Goal: Transaction & Acquisition: Purchase product/service

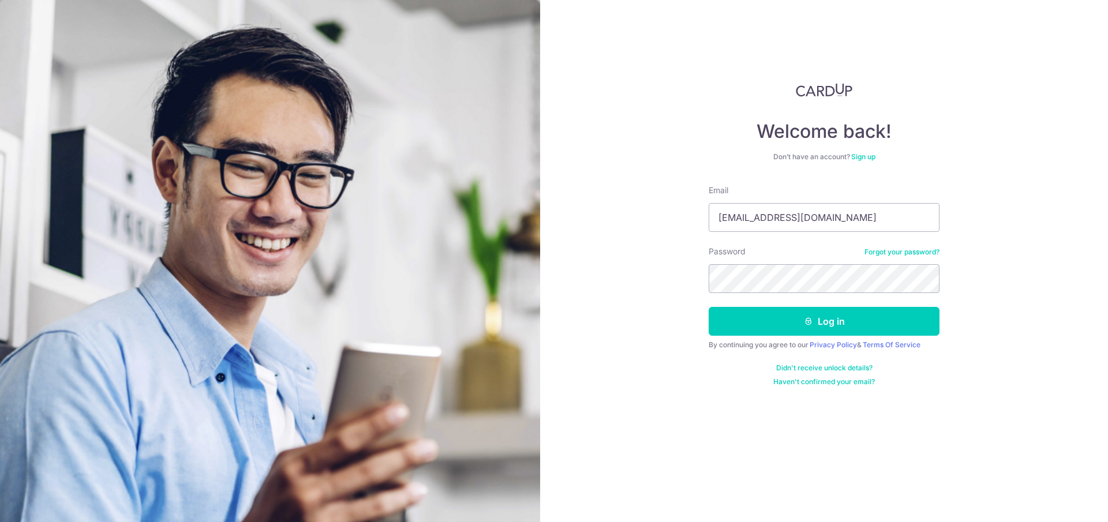
type input "simplebeautysingapore@gmail.com"
click at [708, 307] on button "Log in" at bounding box center [823, 321] width 231 height 29
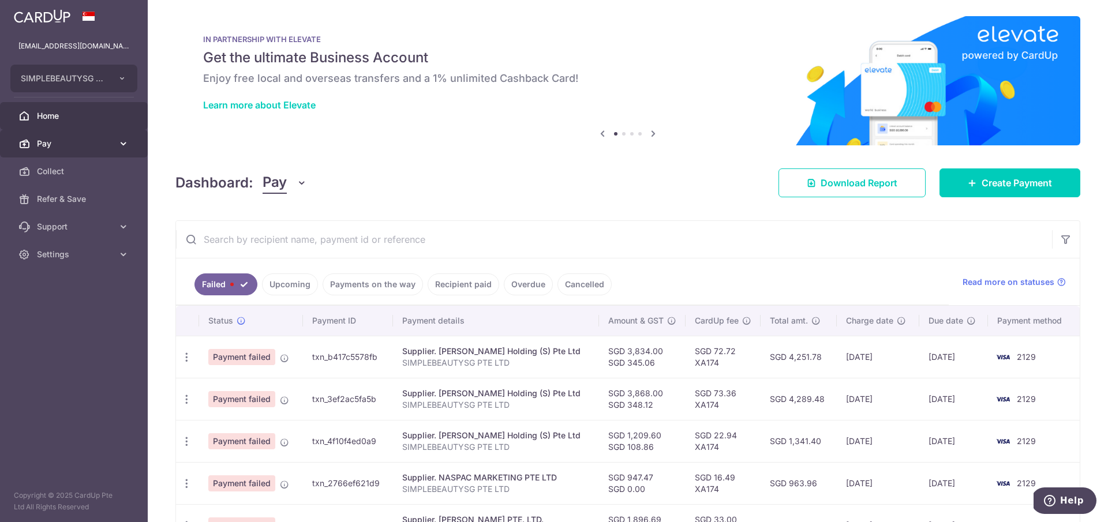
click at [70, 151] on link "Pay" at bounding box center [74, 144] width 148 height 28
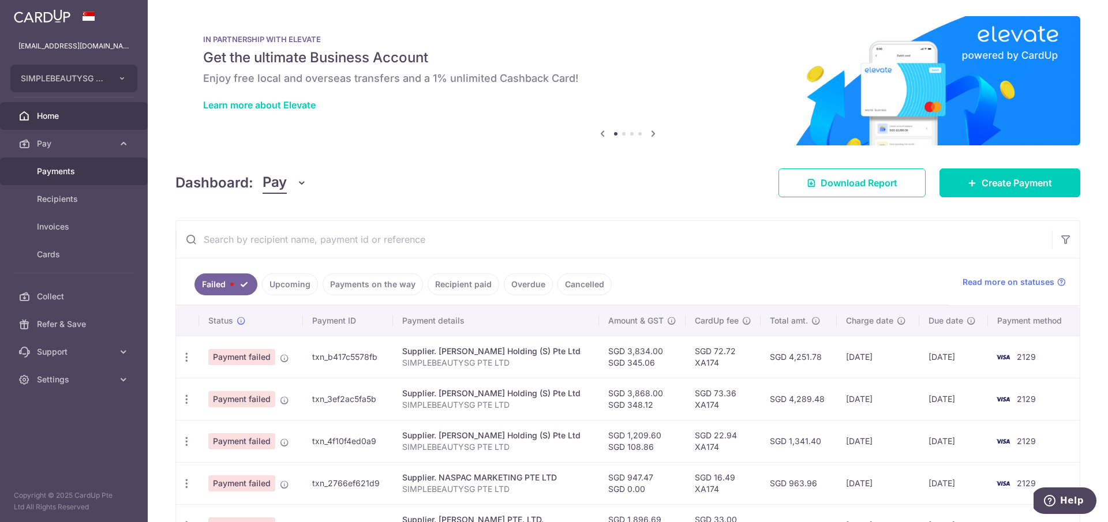
click at [69, 173] on span "Payments" at bounding box center [75, 172] width 76 height 12
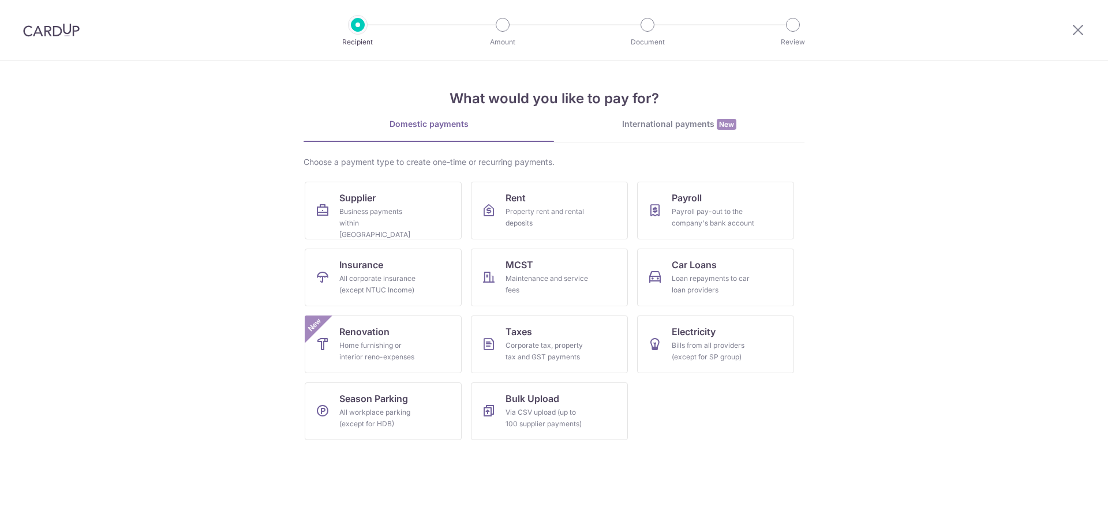
click at [398, 207] on div "Business payments within Singapore" at bounding box center [380, 223] width 83 height 35
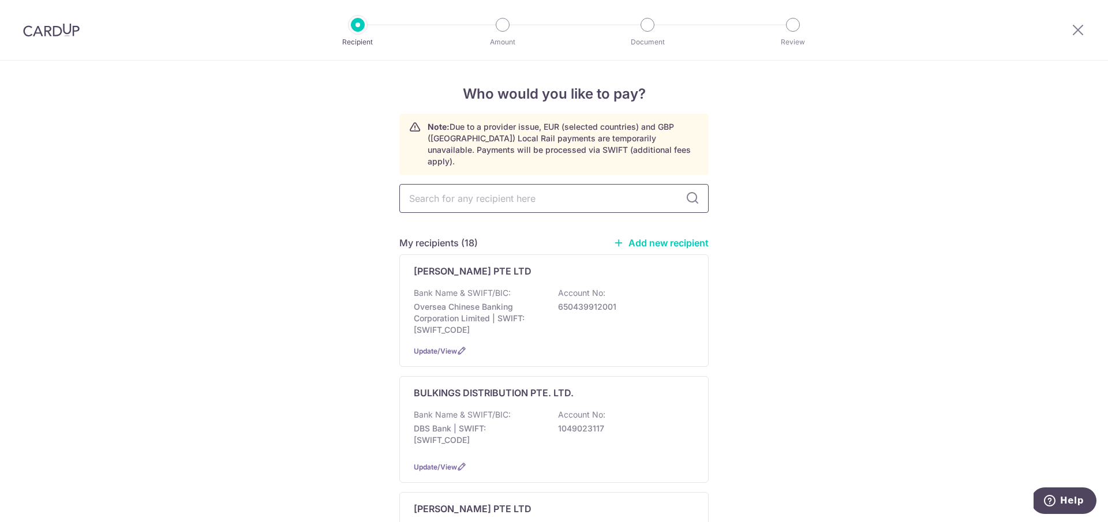
click at [447, 190] on input "text" at bounding box center [553, 198] width 309 height 29
type input "link'"
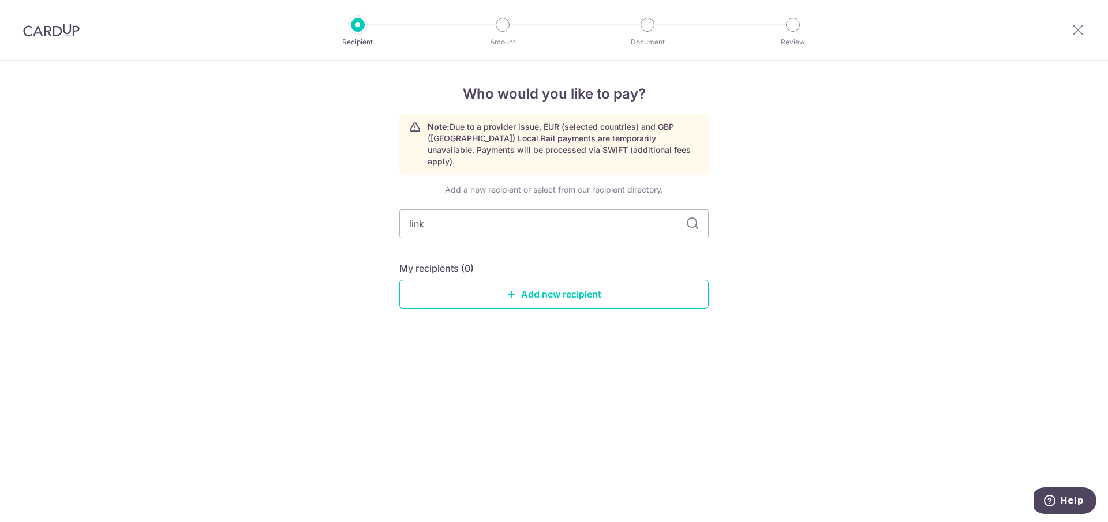
type input "link"
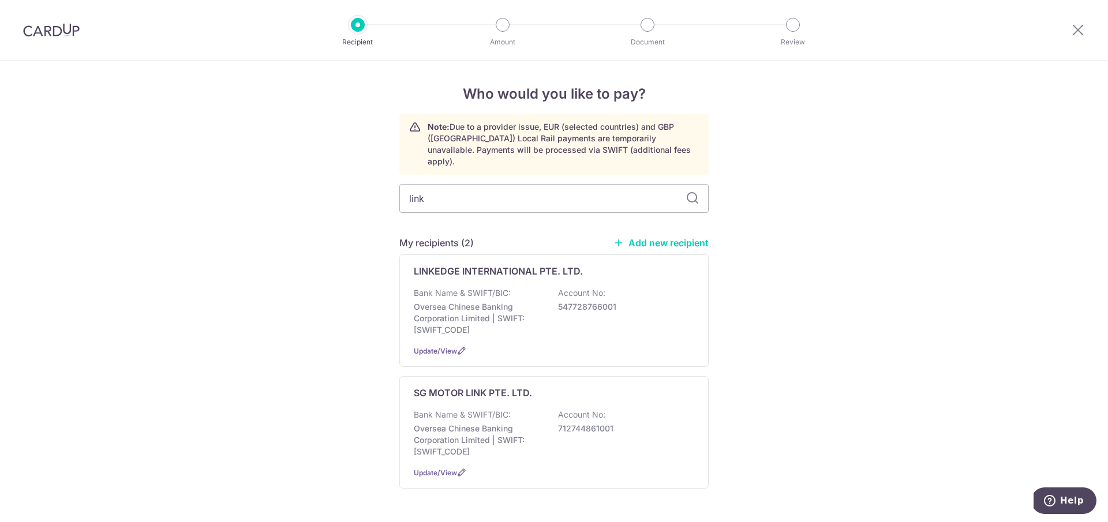
click at [450, 264] on p "LINKEDGE INTERNATIONAL PTE. LTD." at bounding box center [498, 271] width 169 height 14
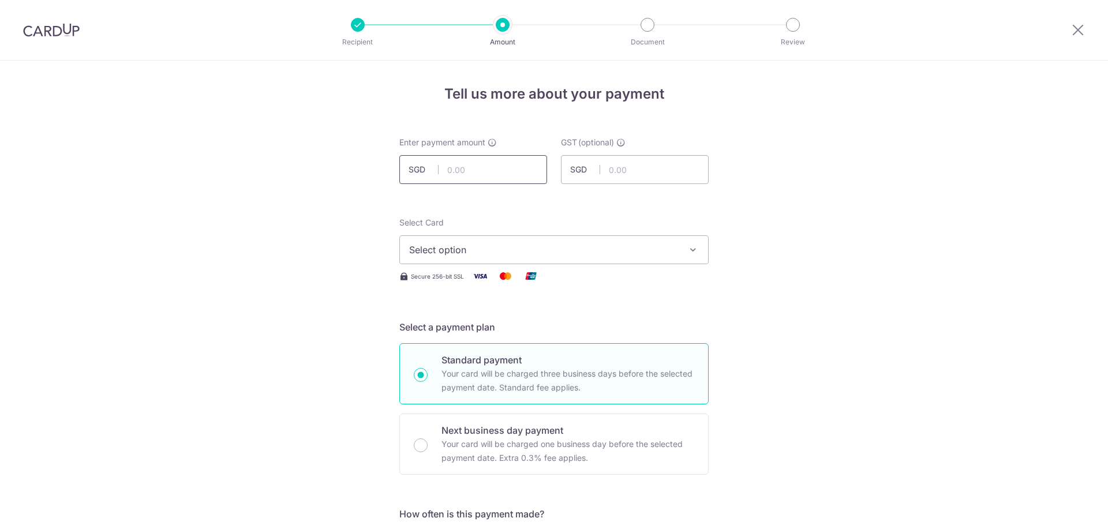
click at [467, 177] on input "text" at bounding box center [473, 169] width 148 height 29
click at [504, 175] on input "text" at bounding box center [473, 169] width 148 height 29
paste input "13233.1082"
type input "13,233.11"
click at [522, 247] on span "Select option" at bounding box center [543, 250] width 269 height 14
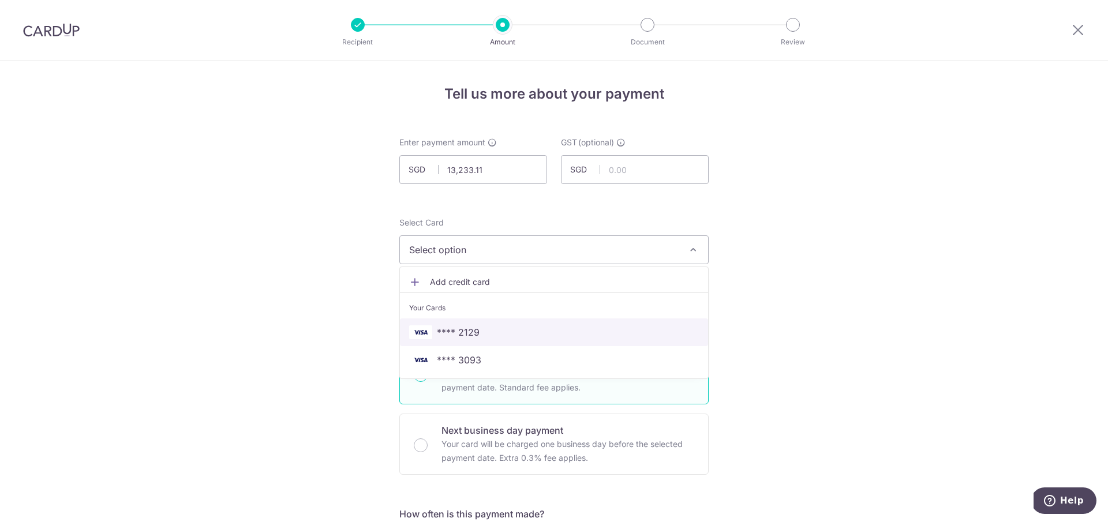
drag, startPoint x: 521, startPoint y: 323, endPoint x: 684, endPoint y: 332, distance: 162.9
click at [522, 324] on link "**** 2129" at bounding box center [554, 332] width 308 height 28
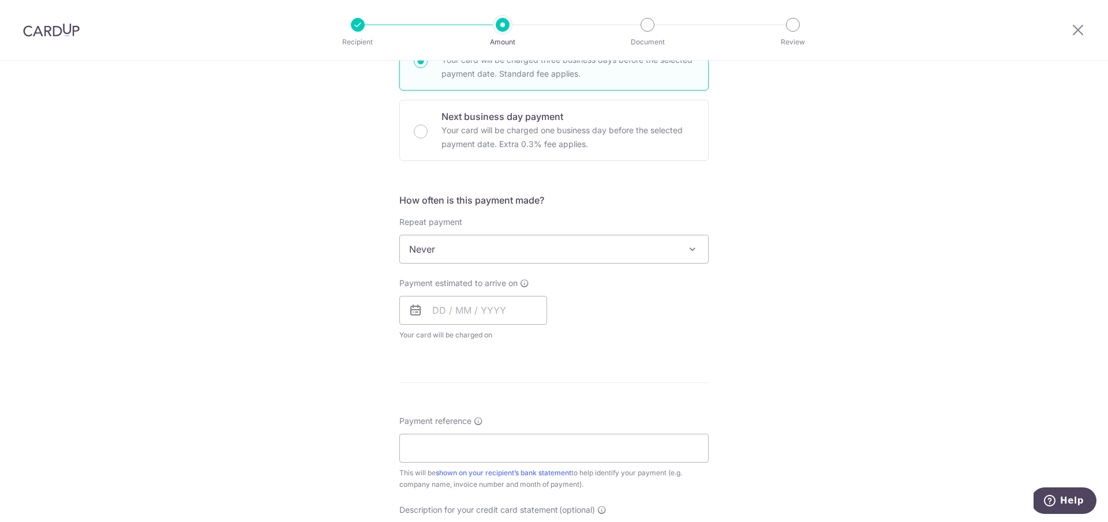
scroll to position [321, 0]
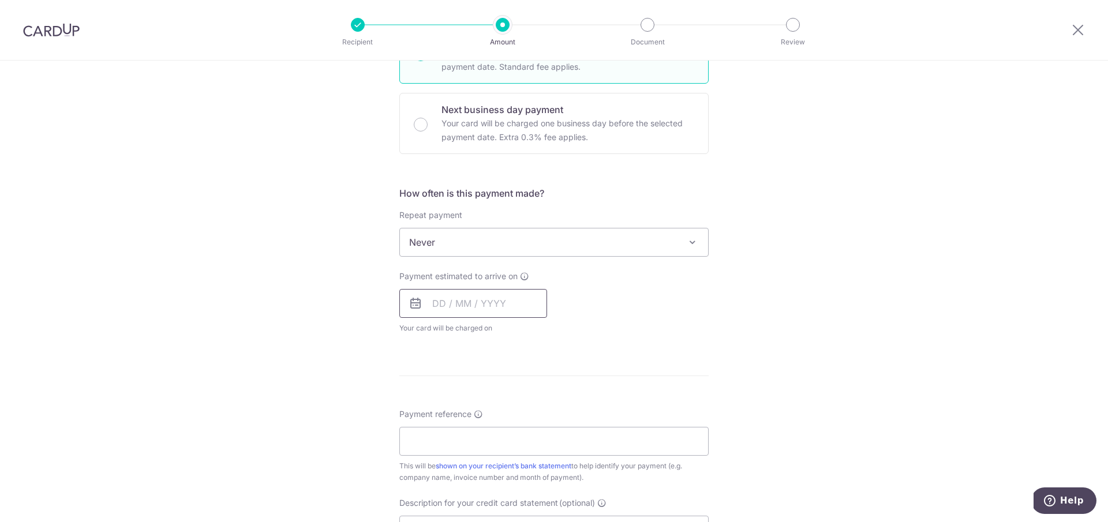
click at [498, 302] on input "text" at bounding box center [473, 303] width 148 height 29
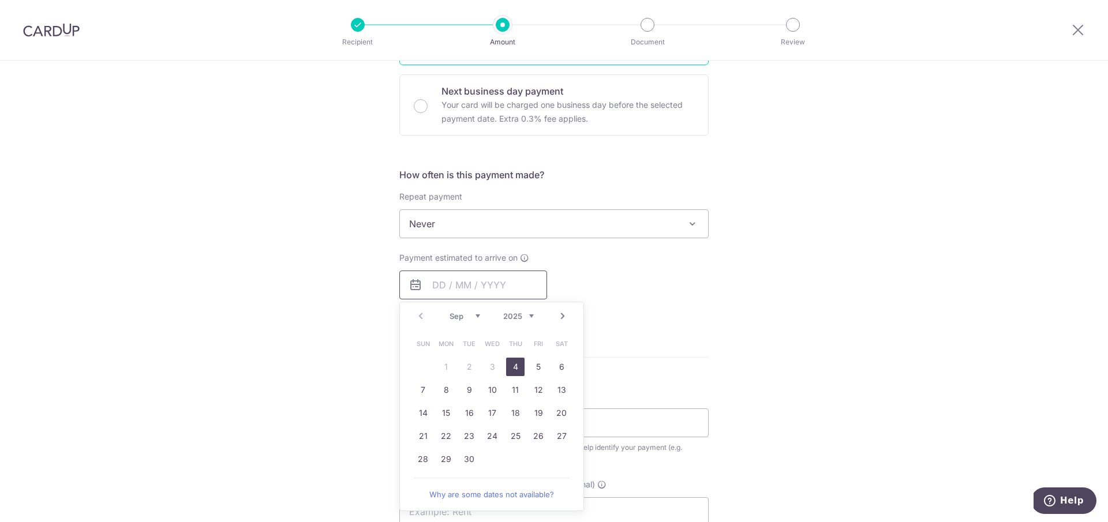
scroll to position [338, 0]
drag, startPoint x: 515, startPoint y: 365, endPoint x: 577, endPoint y: 354, distance: 63.4
click at [515, 365] on link "4" at bounding box center [515, 368] width 18 height 18
type input "[DATE]"
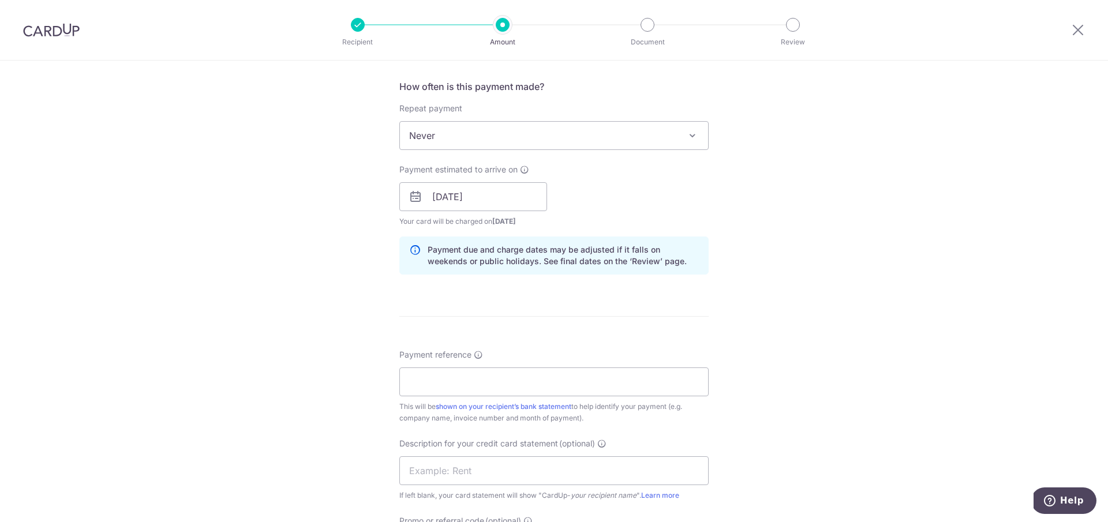
scroll to position [433, 0]
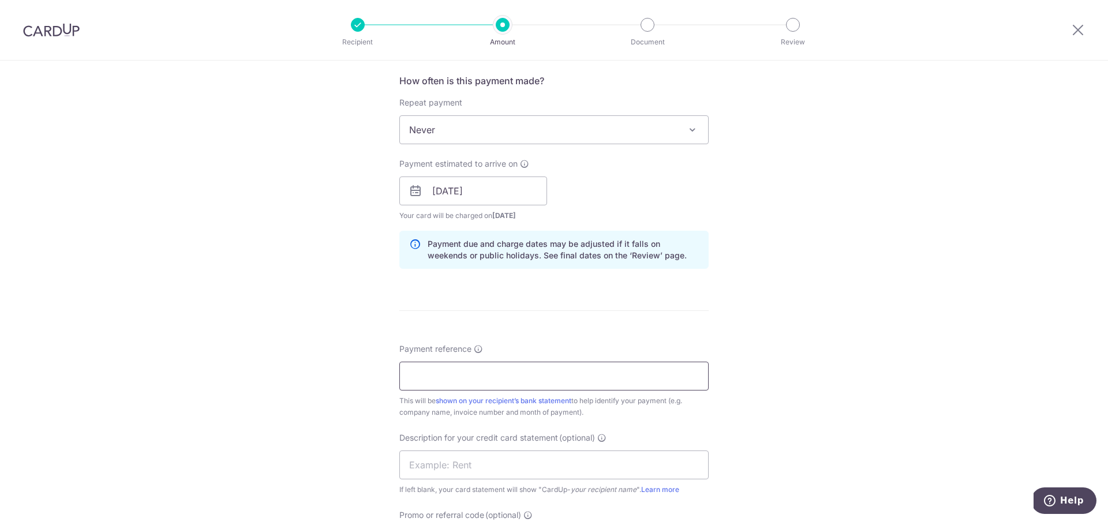
click at [596, 378] on input "Payment reference" at bounding box center [553, 376] width 309 height 29
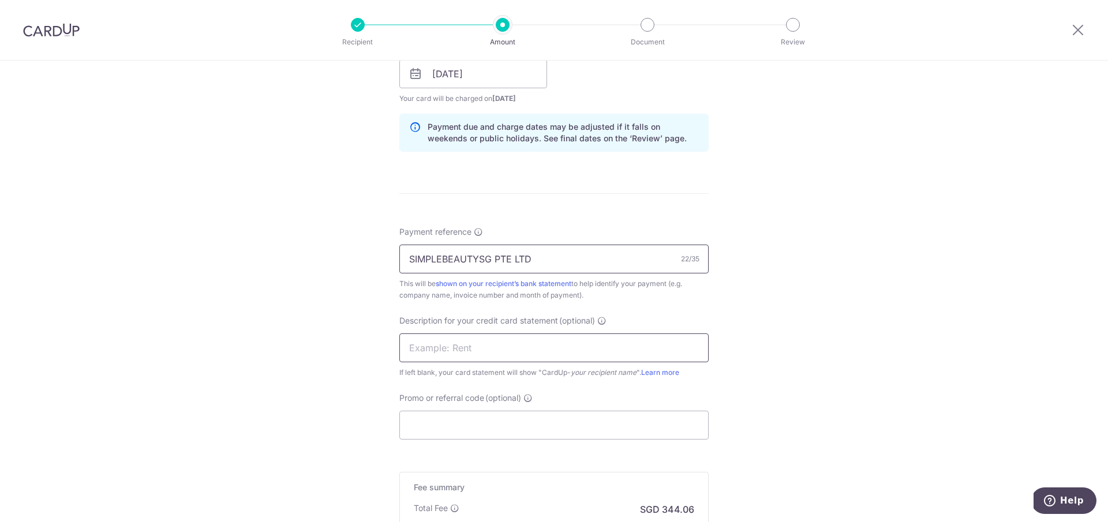
type input "SIMPLEBEAUTYSG PTE LTD"
click at [495, 346] on input "text" at bounding box center [553, 347] width 309 height 29
click at [474, 421] on input "Promo or referral code (optional)" at bounding box center [553, 425] width 309 height 29
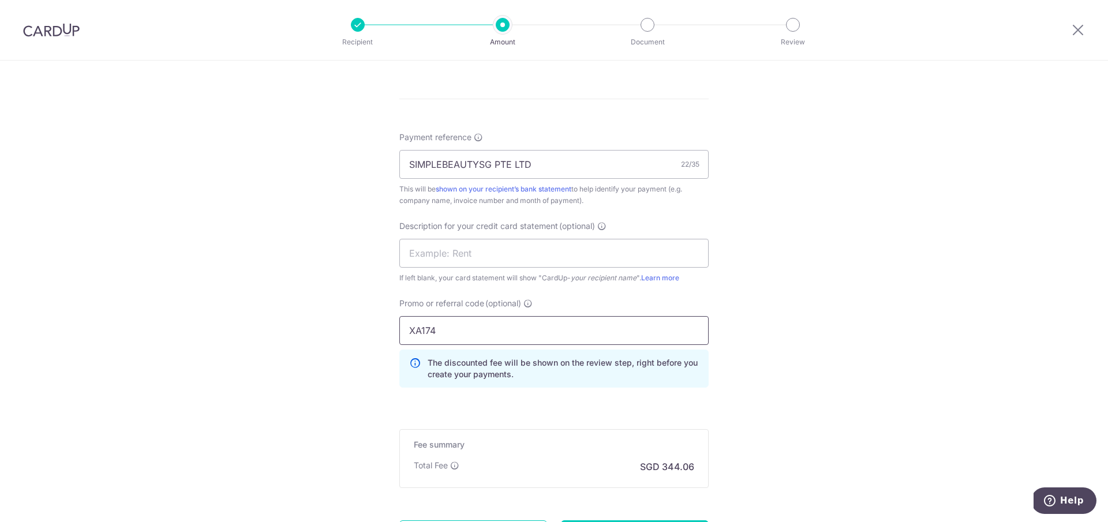
scroll to position [759, 0]
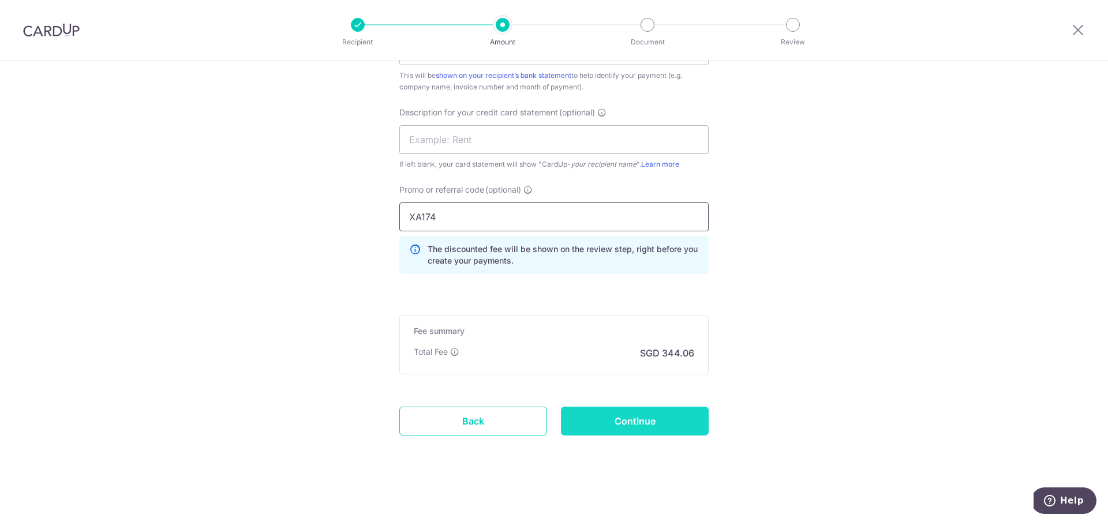
type input "XA174"
click at [609, 418] on input "Continue" at bounding box center [635, 421] width 148 height 29
type input "Create Schedule"
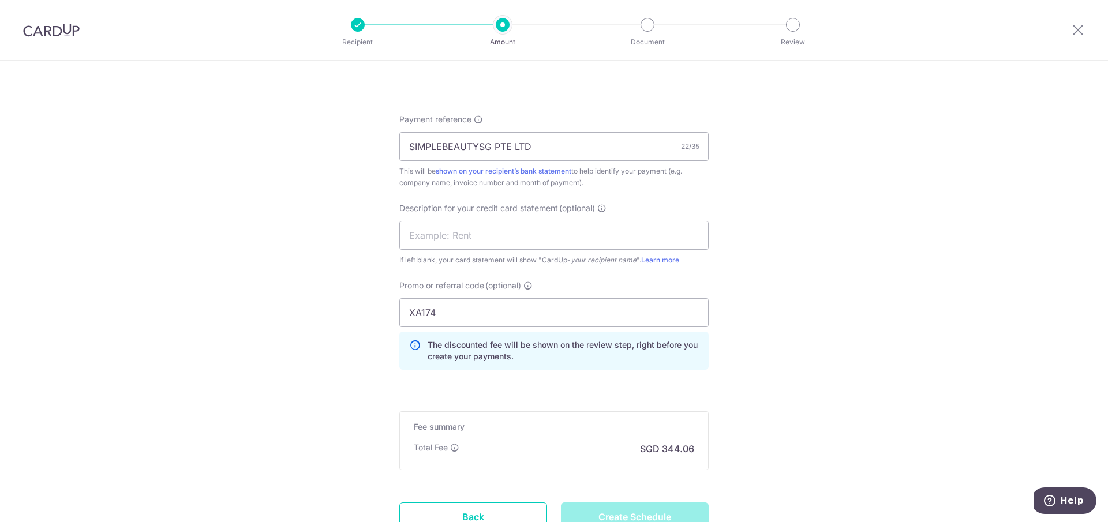
scroll to position [660, 0]
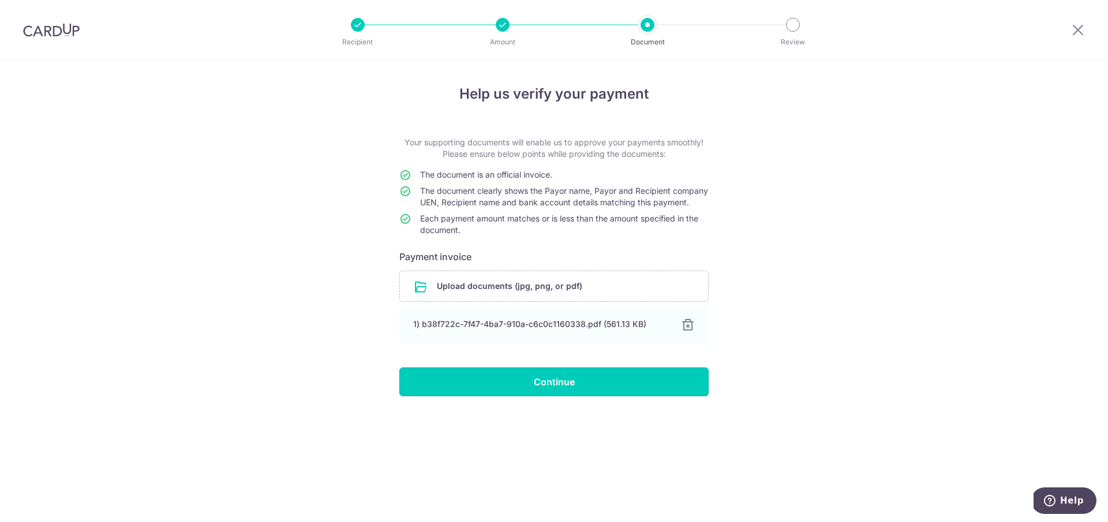
click at [556, 390] on input "Continue" at bounding box center [553, 381] width 309 height 29
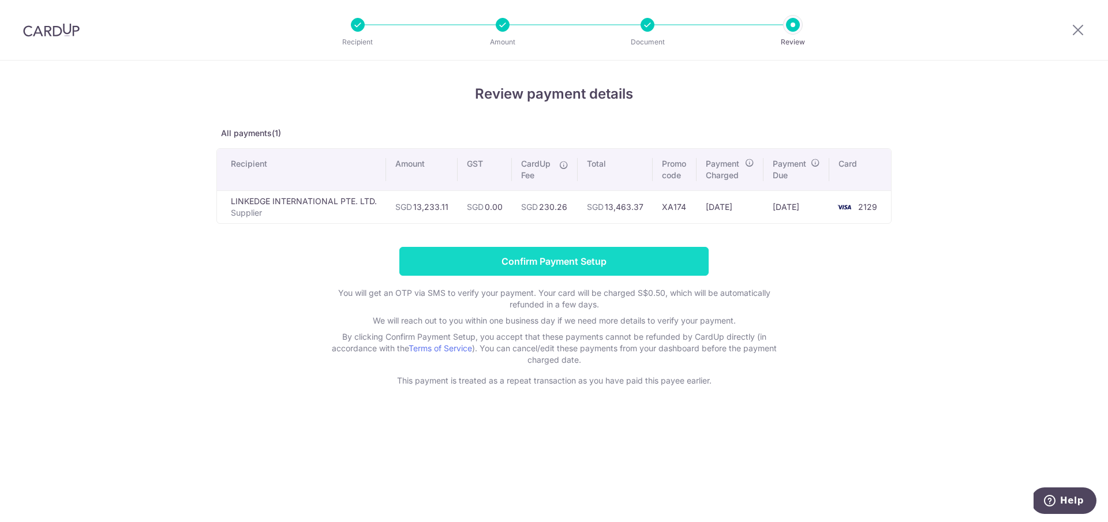
click at [568, 269] on input "Confirm Payment Setup" at bounding box center [553, 261] width 309 height 29
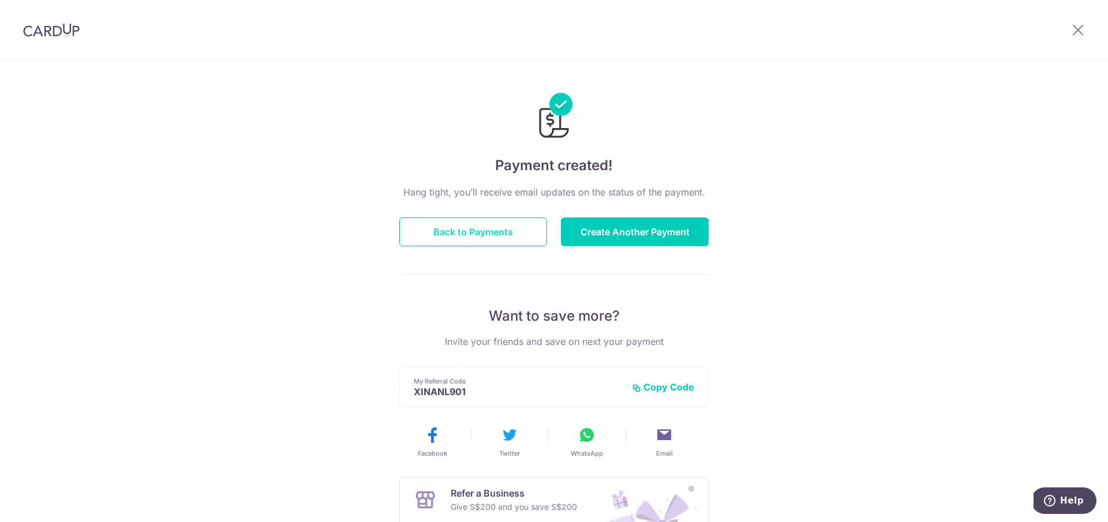
click at [430, 226] on button "Back to Payments" at bounding box center [473, 231] width 148 height 29
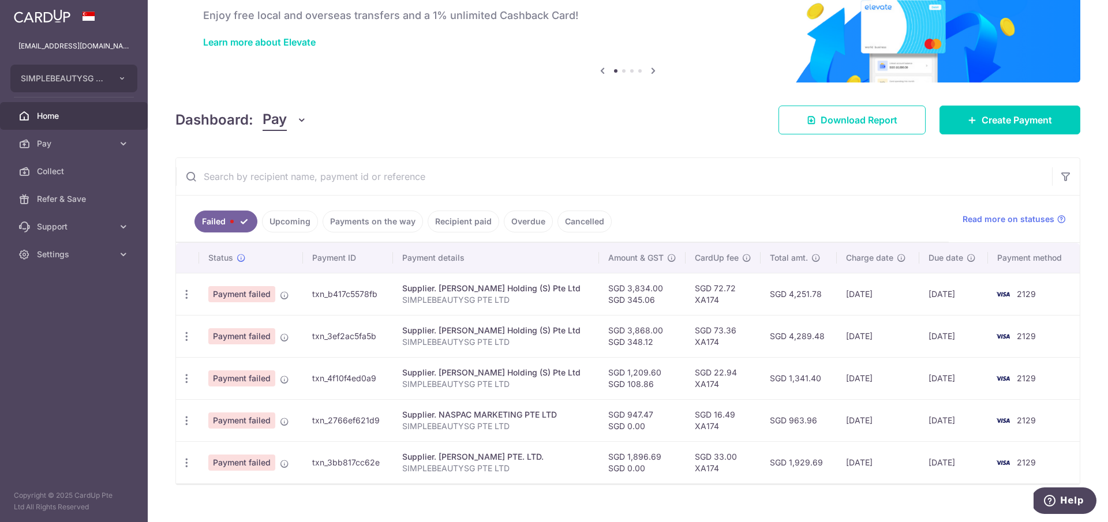
scroll to position [82, 0]
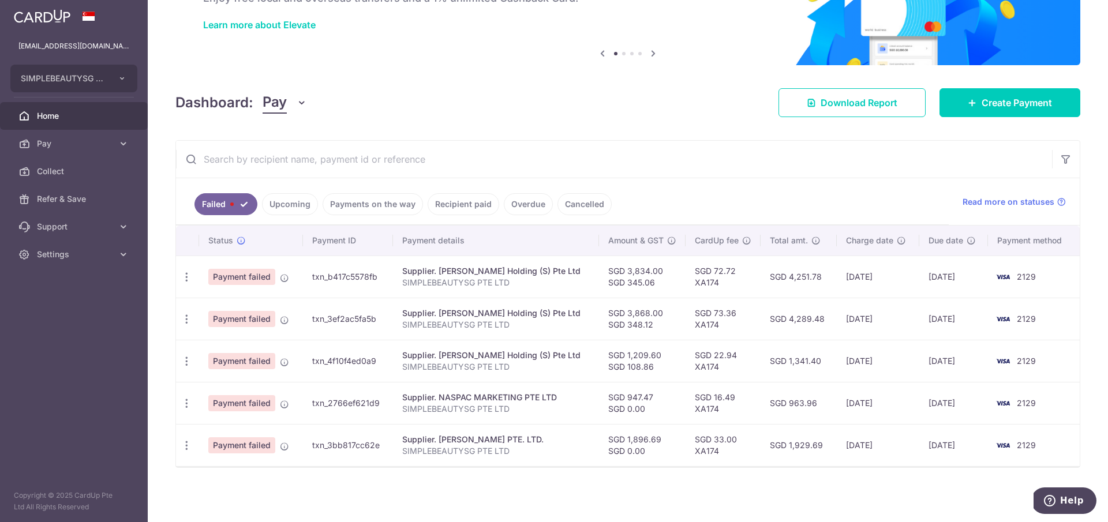
click at [295, 202] on link "Upcoming" at bounding box center [290, 204] width 56 height 22
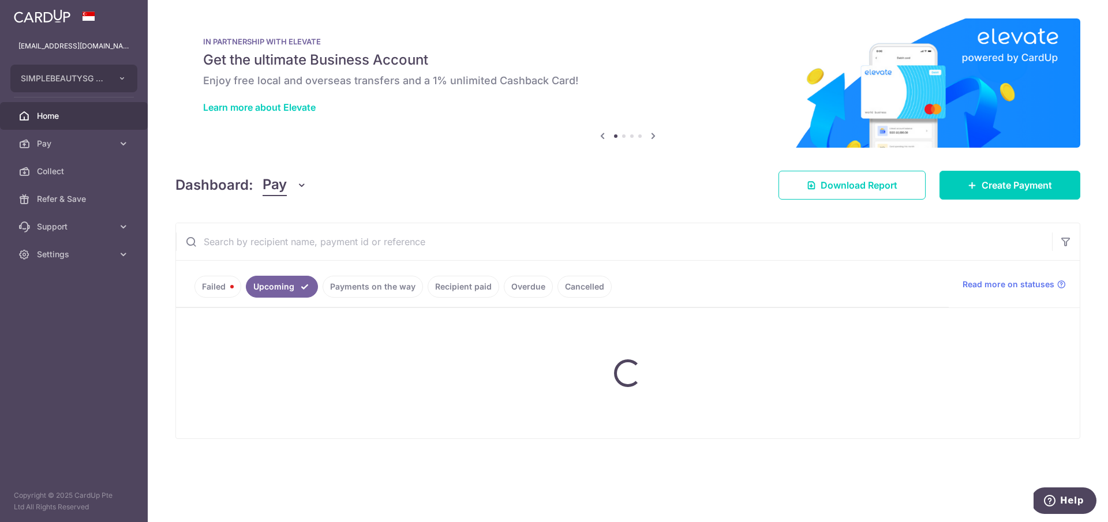
scroll to position [0, 0]
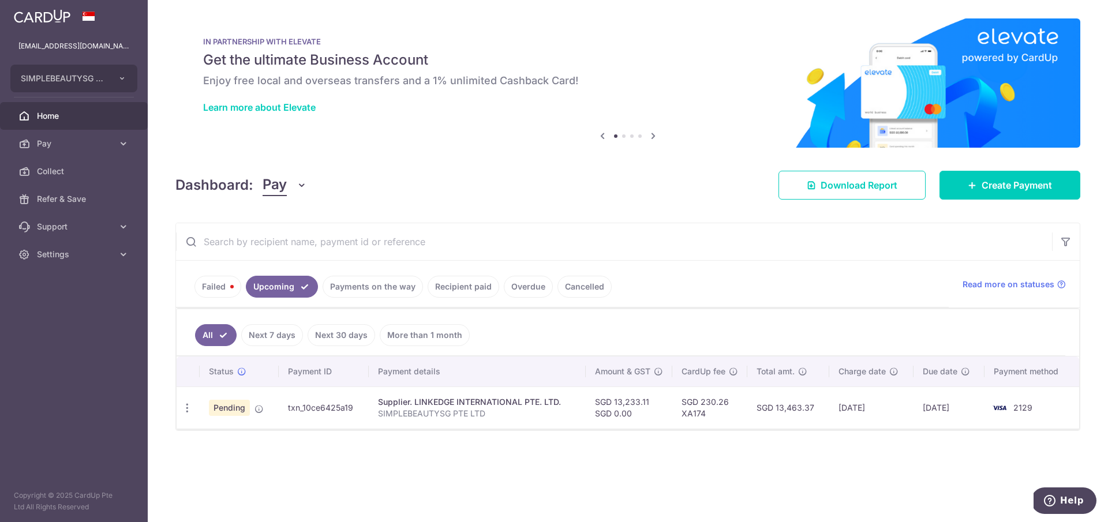
click at [226, 292] on link "Failed" at bounding box center [217, 287] width 47 height 22
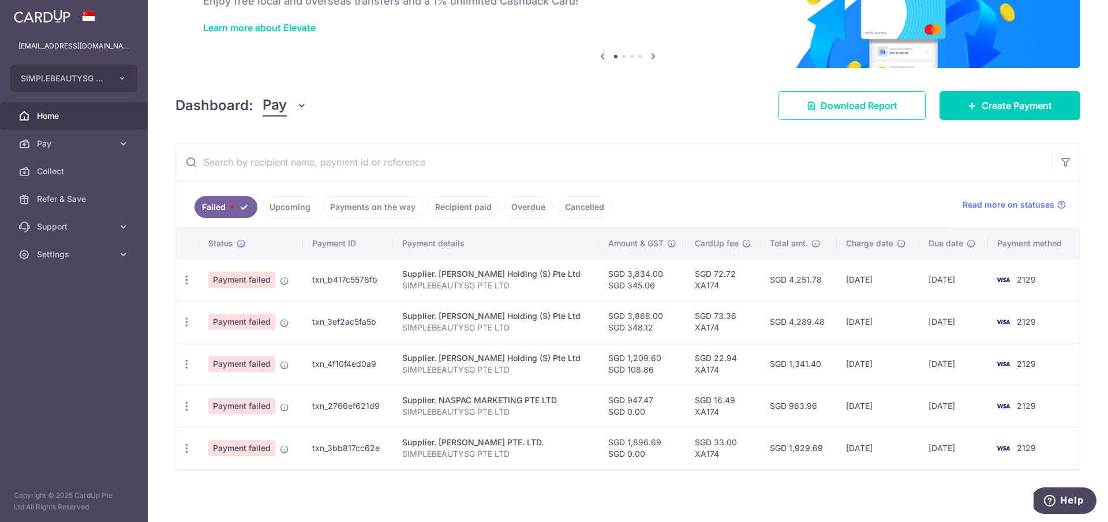
scroll to position [78, 0]
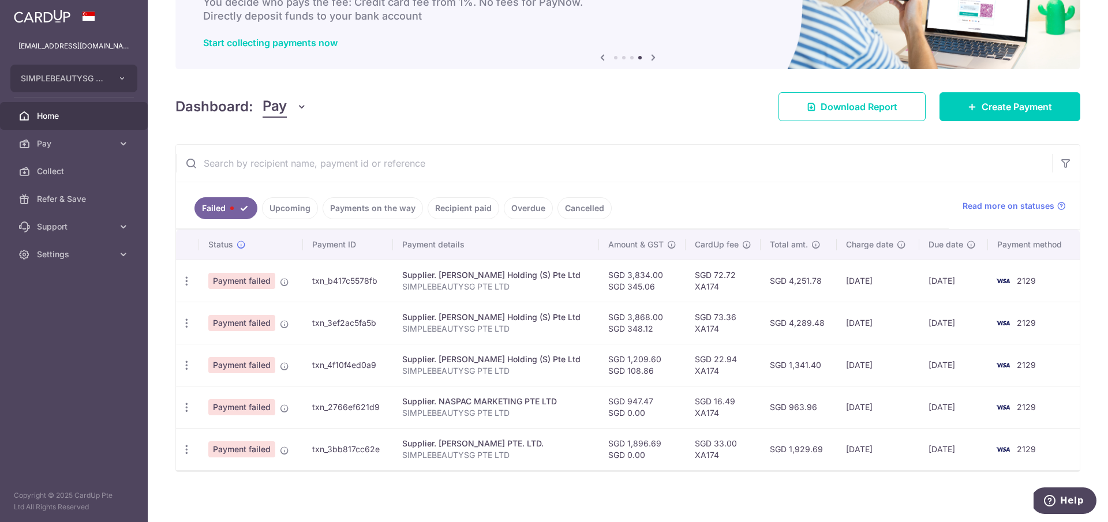
click at [475, 123] on div "× Pause Schedule Pause all future payments in this series Pause just this one p…" at bounding box center [628, 261] width 960 height 522
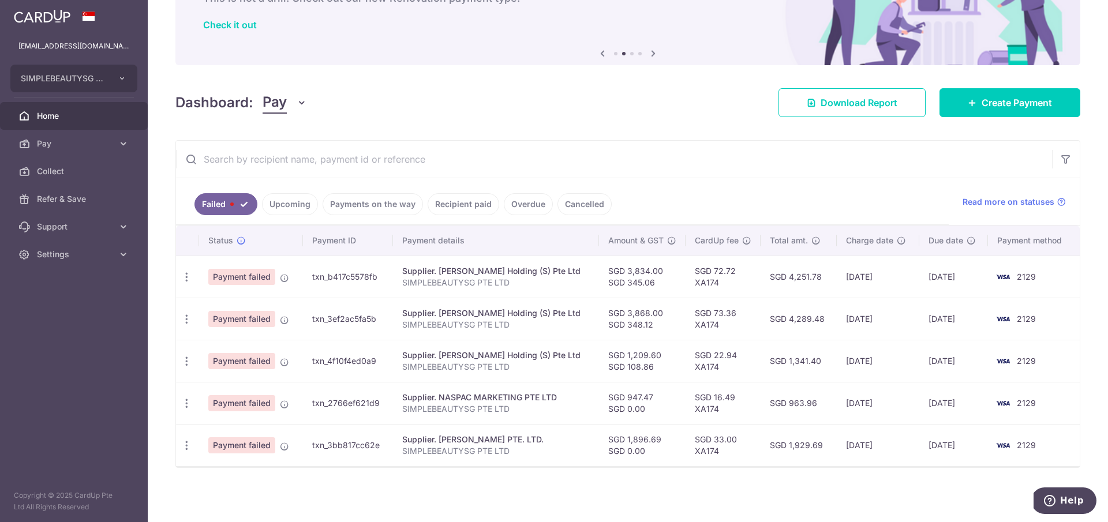
click at [297, 208] on link "Upcoming" at bounding box center [290, 204] width 56 height 22
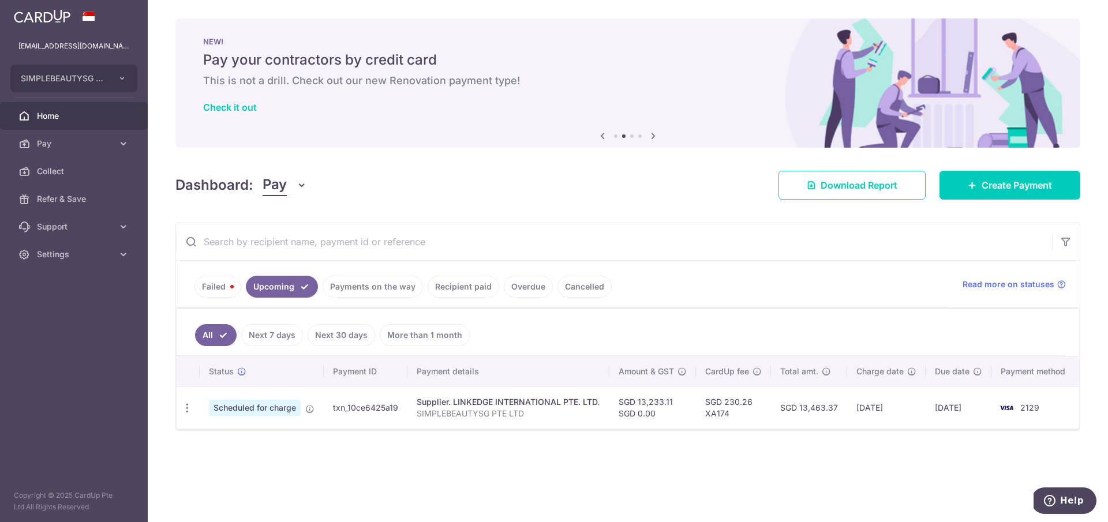
click at [366, 401] on td "txn_10ce6425a19" at bounding box center [366, 408] width 84 height 42
copy td "txn_10ce6425a19"
